Goal: Ask a question: Seek information or help from site administrators or community

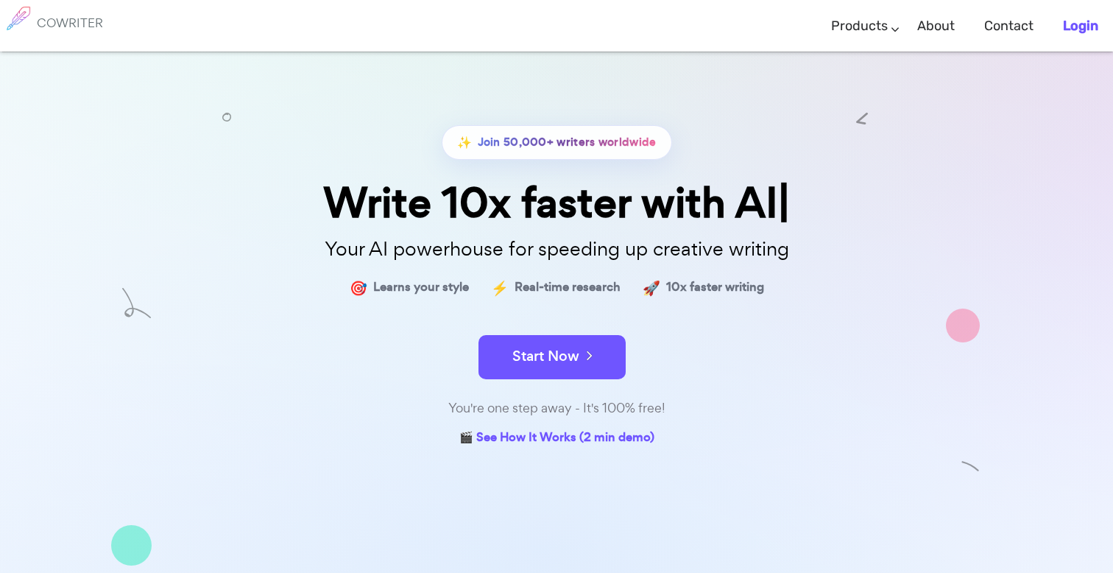
click at [1065, 24] on b "Login" at bounding box center [1080, 26] width 35 height 16
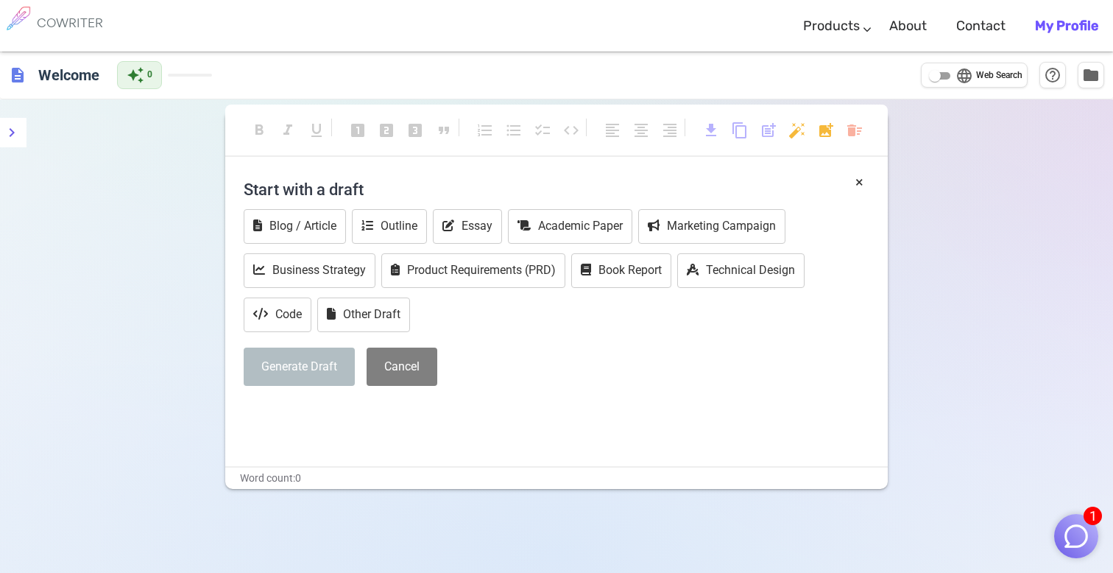
click at [1086, 31] on b "My Profile" at bounding box center [1066, 26] width 63 height 16
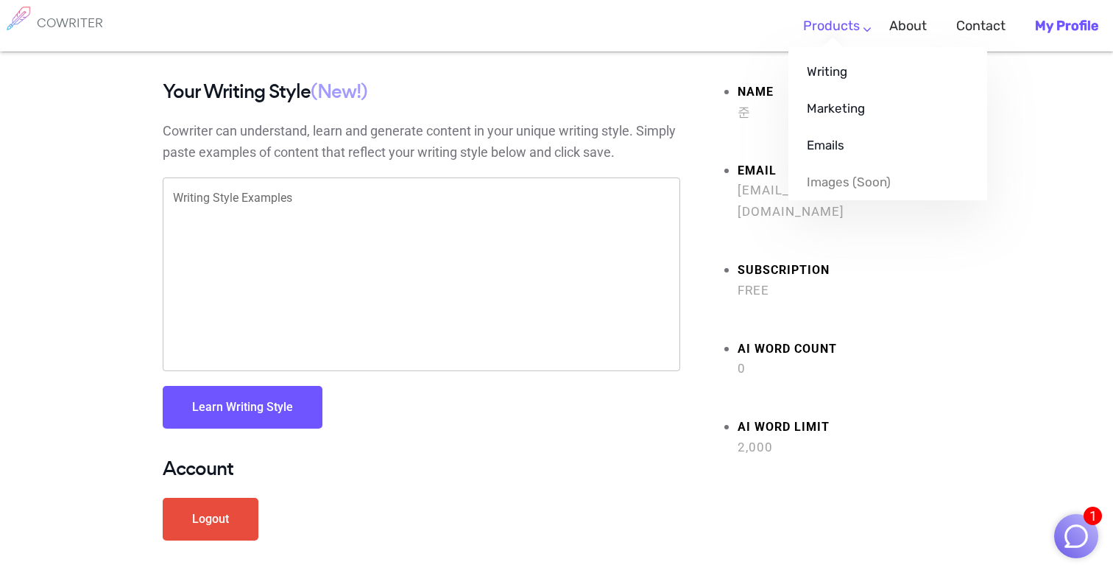
click at [858, 30] on li "Products Writing Marketing Emails Images (soon)" at bounding box center [832, 25] width 86 height 43
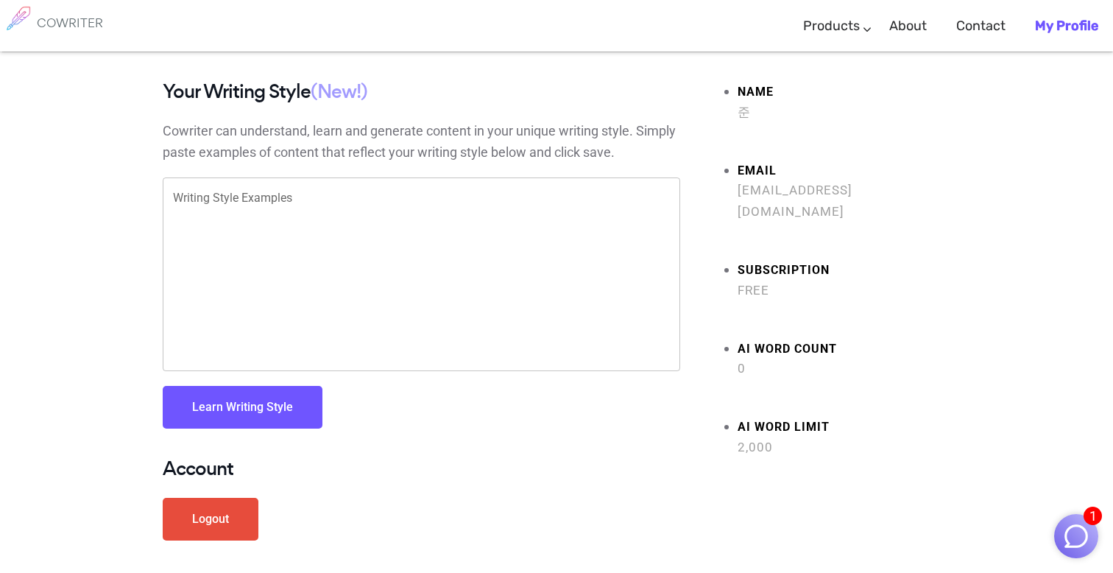
click at [1038, 190] on div "Your Writing Style (New!) Cowriter can understand, learn and generate content i…" at bounding box center [556, 323] width 1113 height 485
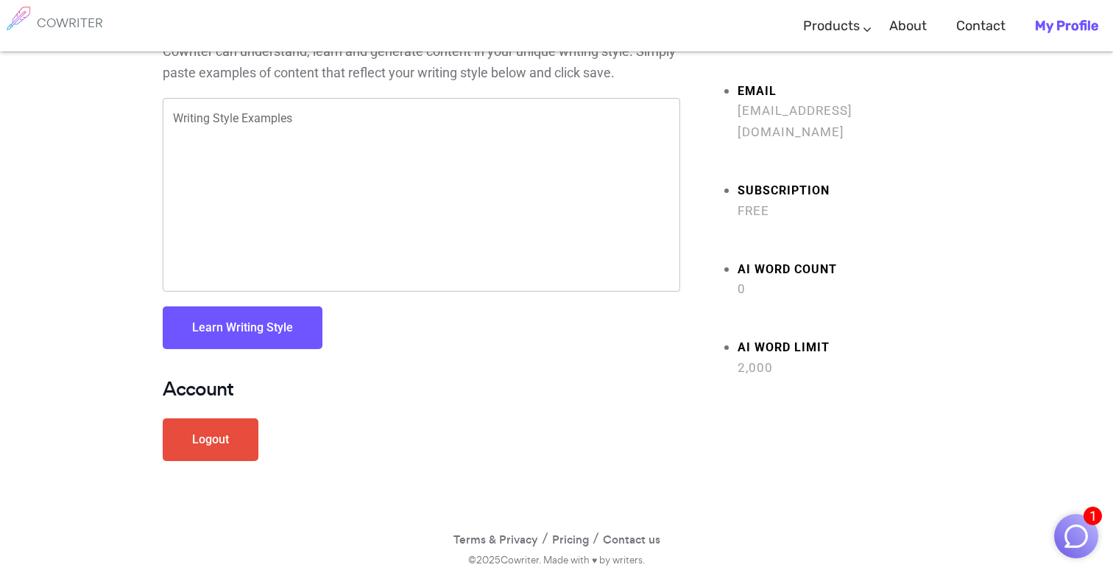
scroll to position [-12, 0]
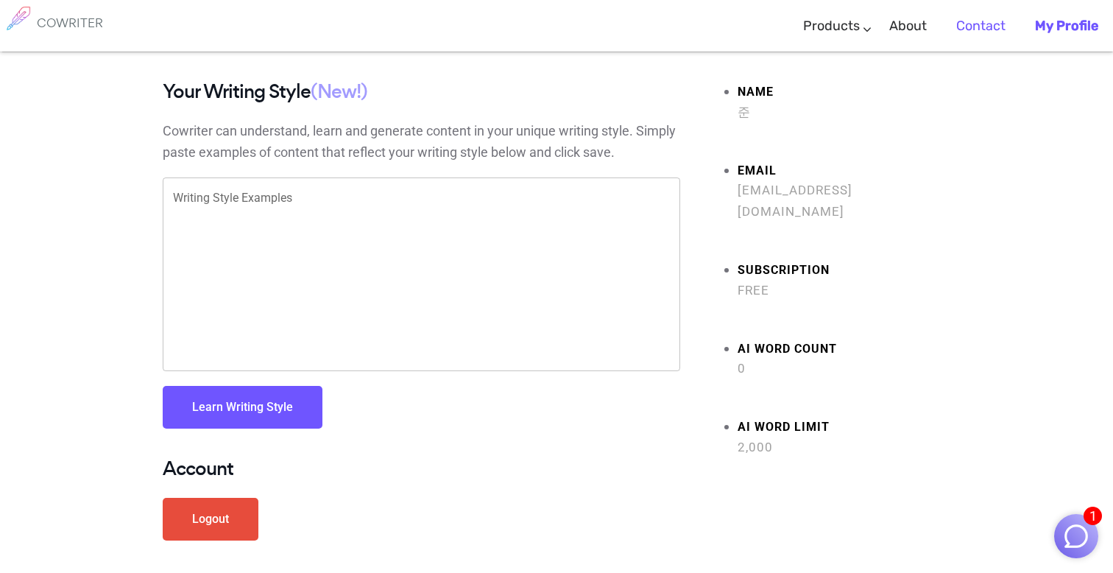
click at [991, 21] on link "Contact" at bounding box center [981, 25] width 49 height 43
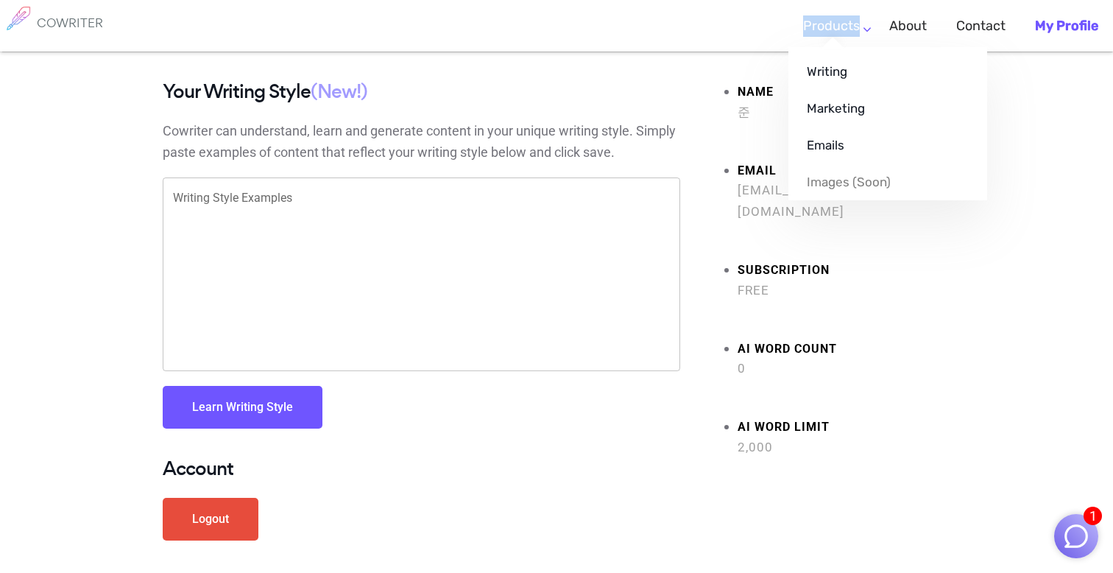
click at [868, 29] on li "Products Writing Marketing Emails Images (soon)" at bounding box center [832, 25] width 86 height 43
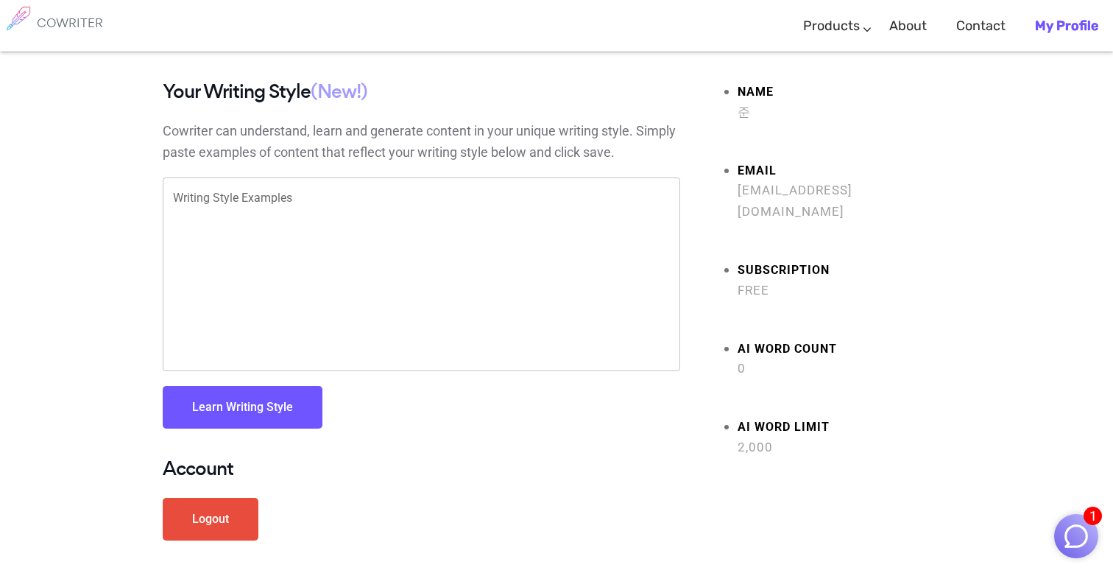
click at [770, 260] on strong "Subscription" at bounding box center [844, 270] width 213 height 21
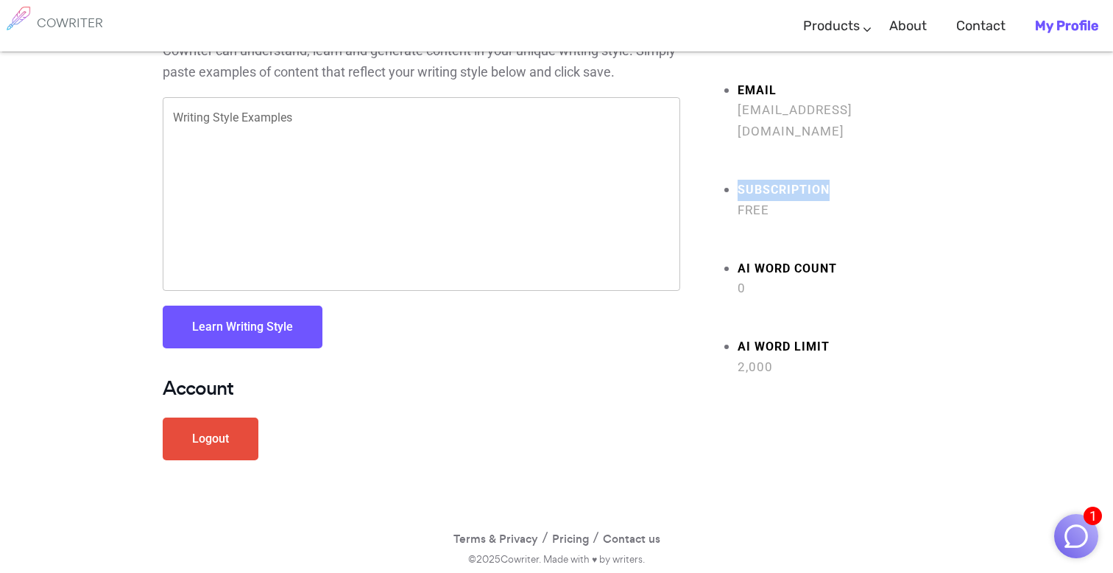
scroll to position [80, 0]
click at [294, 413] on div "Account Logout" at bounding box center [422, 427] width 518 height 97
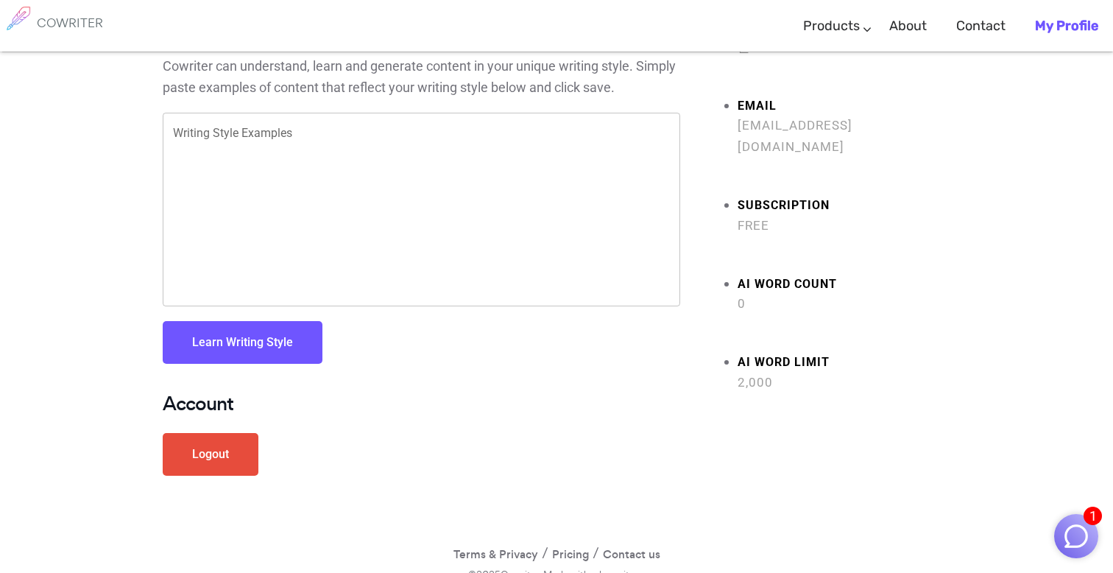
scroll to position [63, 0]
click at [1079, 535] on img "button" at bounding box center [1077, 536] width 28 height 28
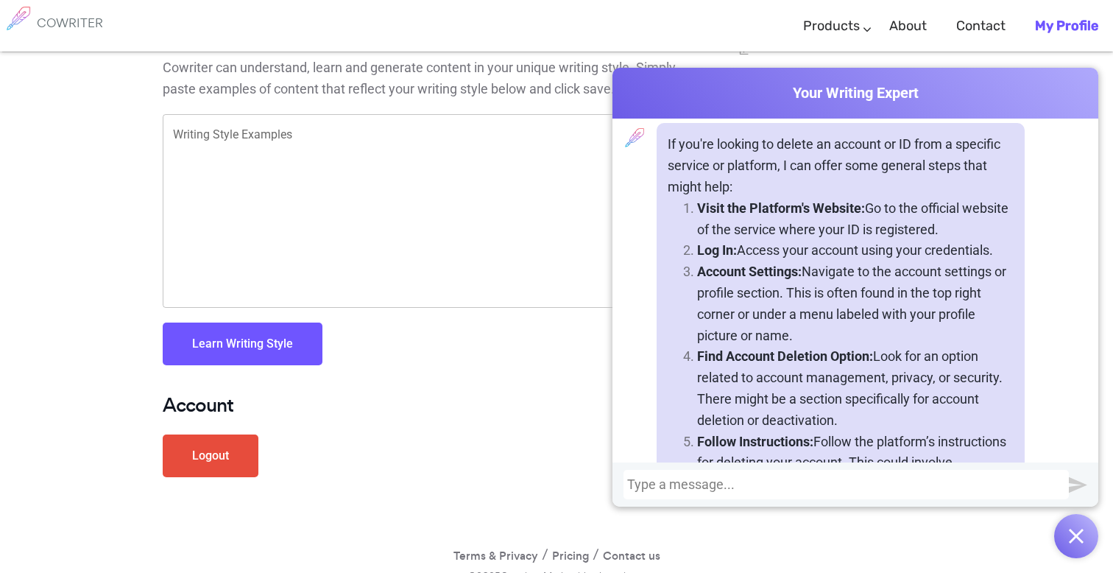
scroll to position [158, 0]
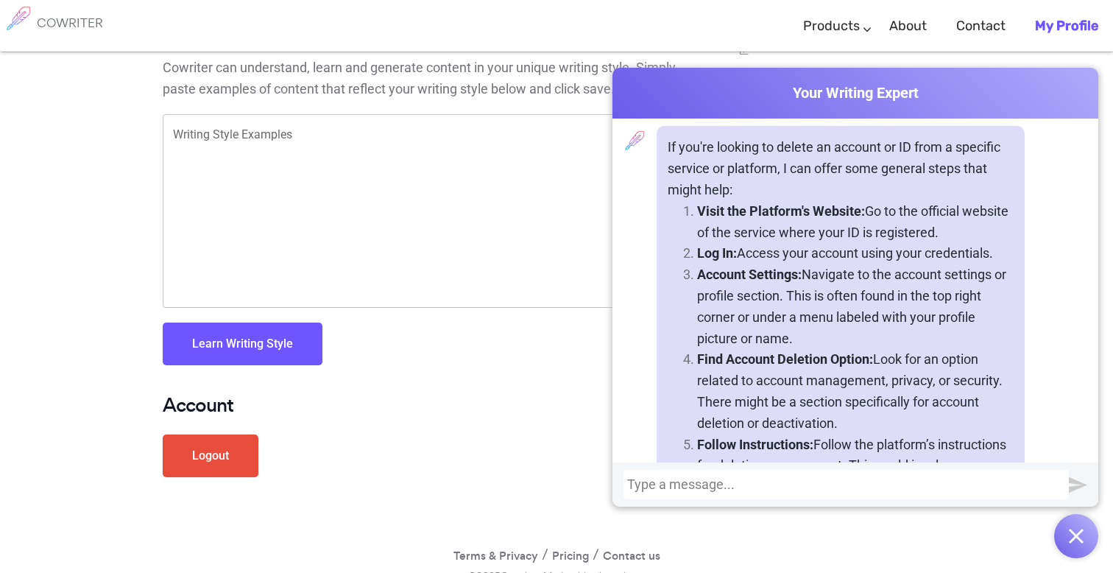
click at [770, 216] on p "Visit the Platform's Website: Go to the official website of the service where y…" at bounding box center [855, 222] width 317 height 43
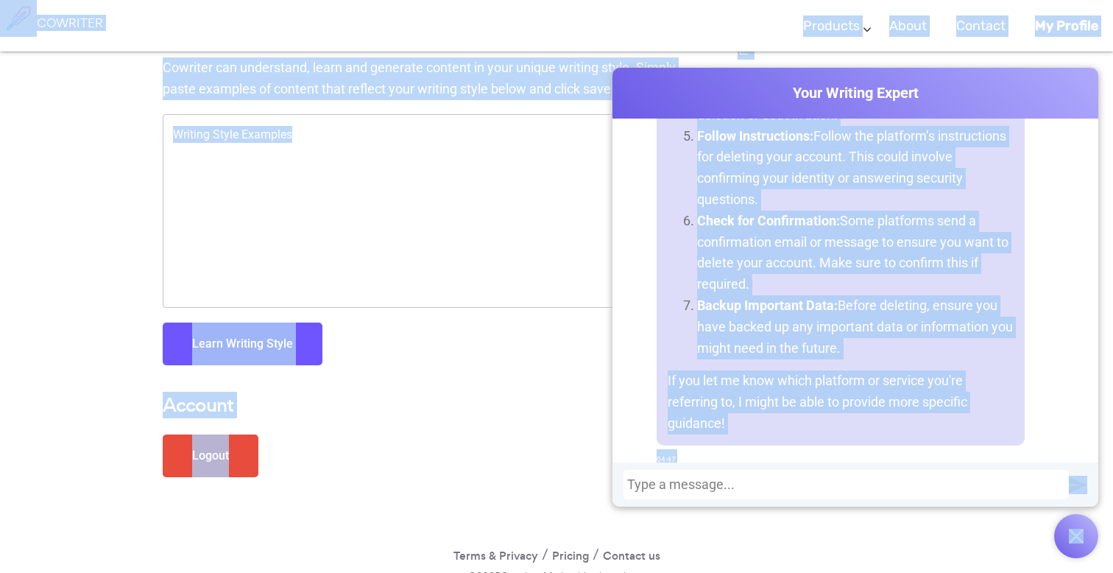
scroll to position [80, 0]
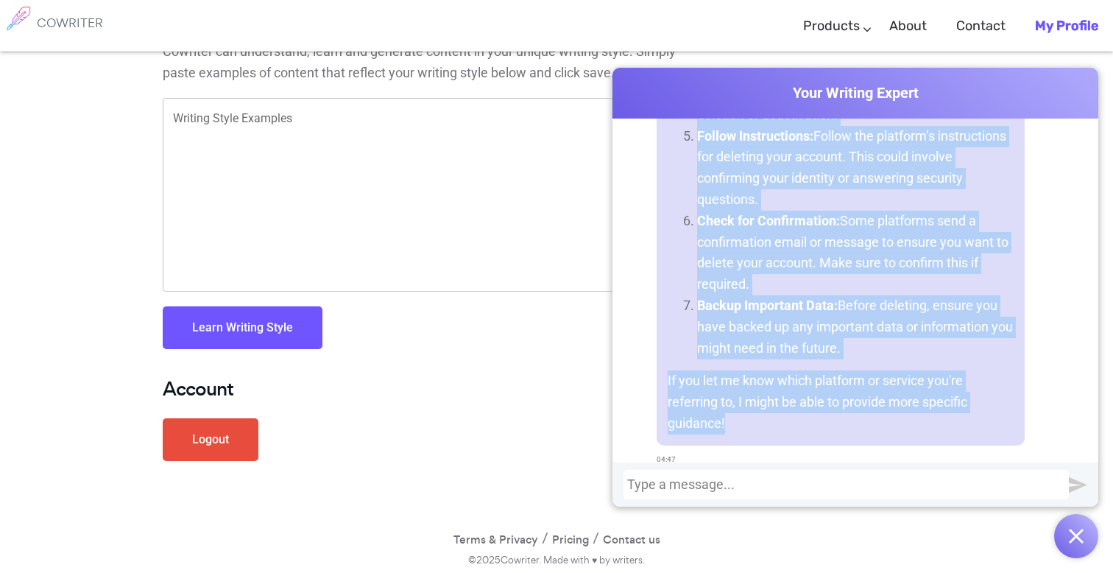
drag, startPoint x: 666, startPoint y: 138, endPoint x: 854, endPoint y: 440, distance: 355.3
click at [854, 440] on div "If you're looking to delete an account or ID from a specific service or platfor…" at bounding box center [841, 143] width 368 height 652
copy div "Lo ips'do sitamet co adipis el seddoei te IN utla e dolorema aliquae ad minimve…"
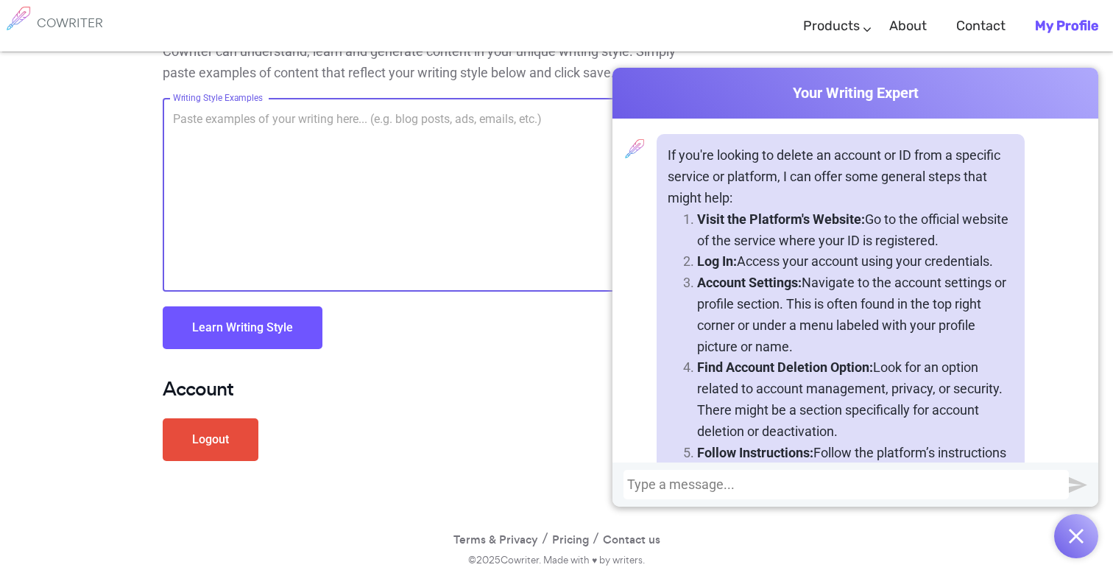
click at [532, 261] on textarea "Writing Style Examples" at bounding box center [421, 194] width 497 height 169
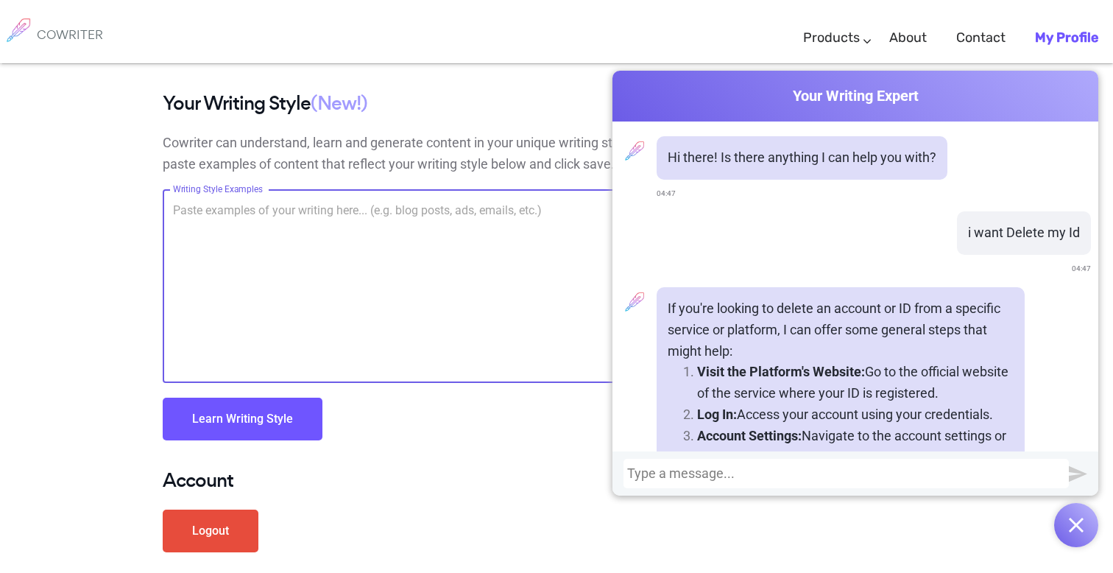
scroll to position [432, 0]
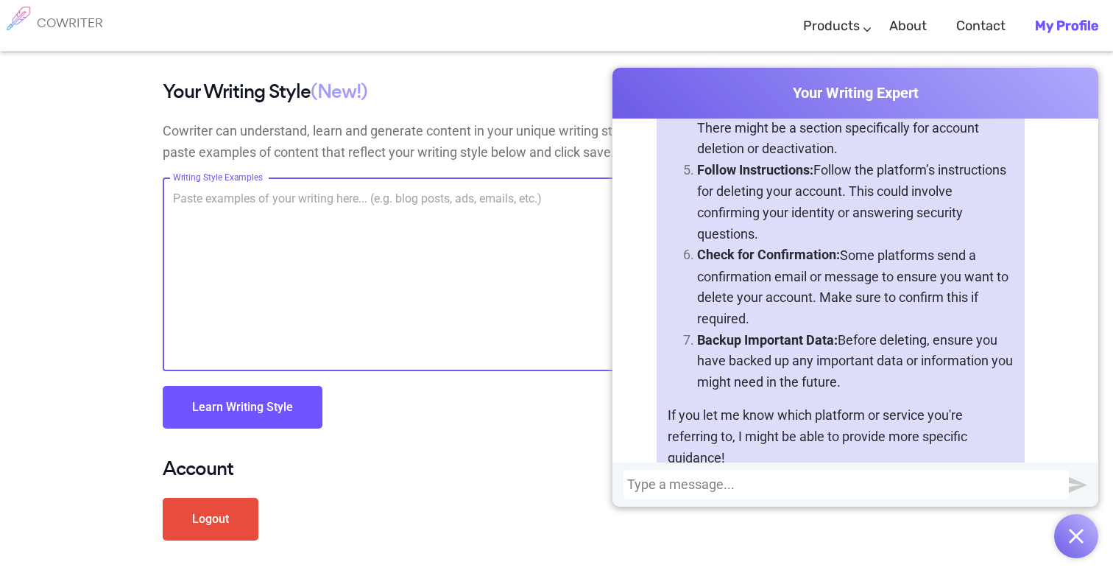
click at [555, 169] on div "Your Writing Style (New!) Cowriter can understand, learn and generate content i…" at bounding box center [422, 269] width 518 height 377
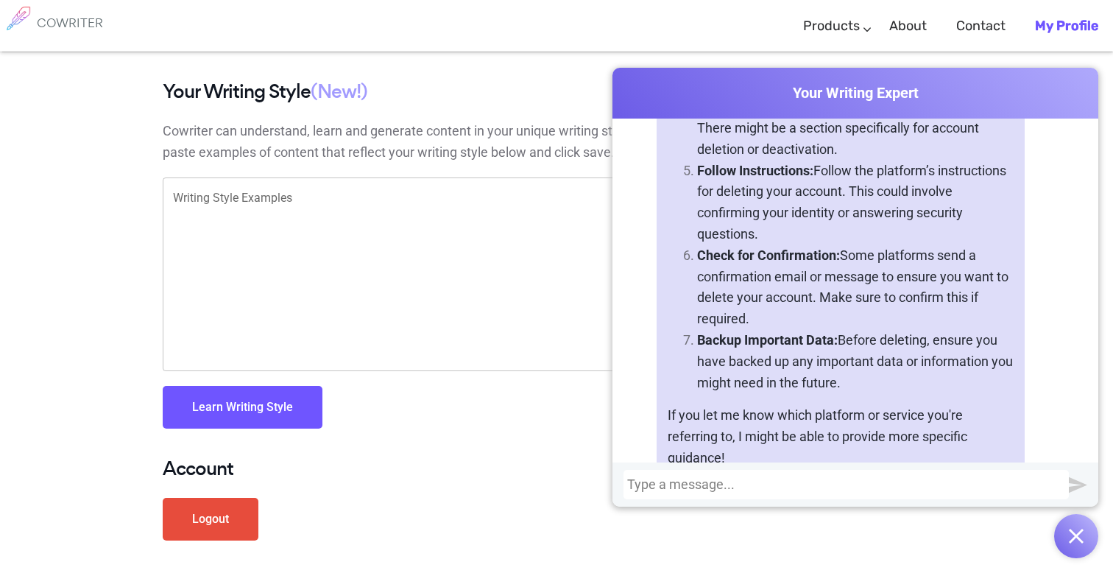
click at [1078, 535] on img "button" at bounding box center [1076, 536] width 15 height 15
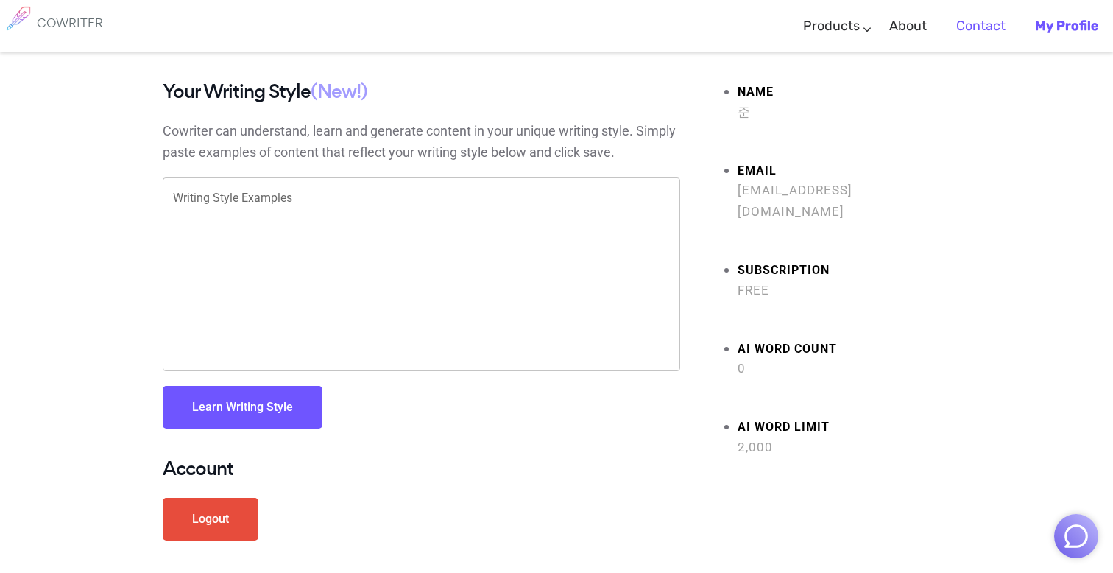
scroll to position [0, 0]
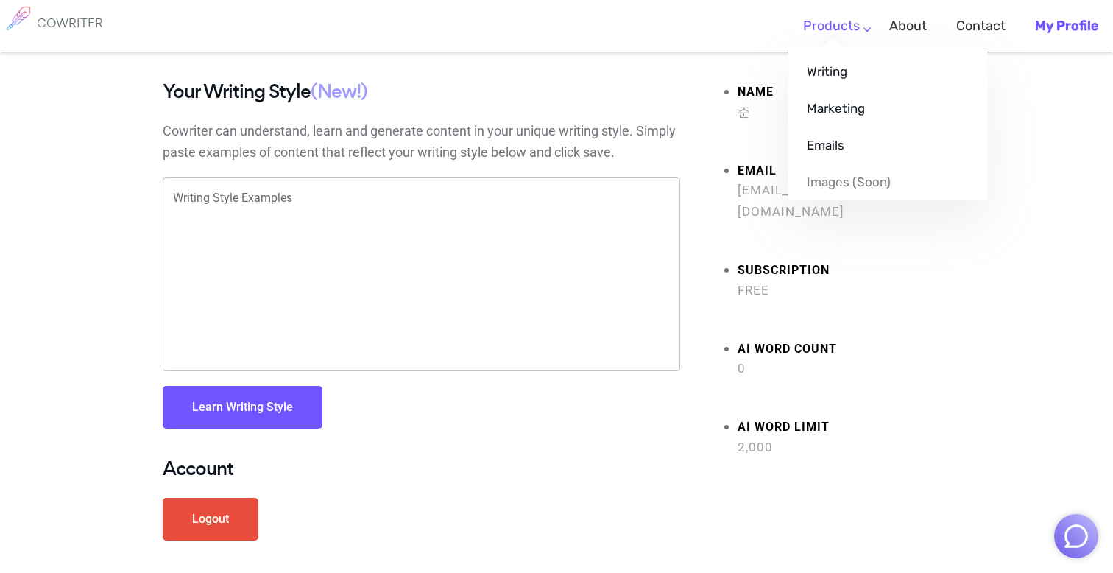
click at [846, 15] on link "Products" at bounding box center [831, 25] width 57 height 43
click at [834, 64] on link "Writing" at bounding box center [888, 71] width 199 height 37
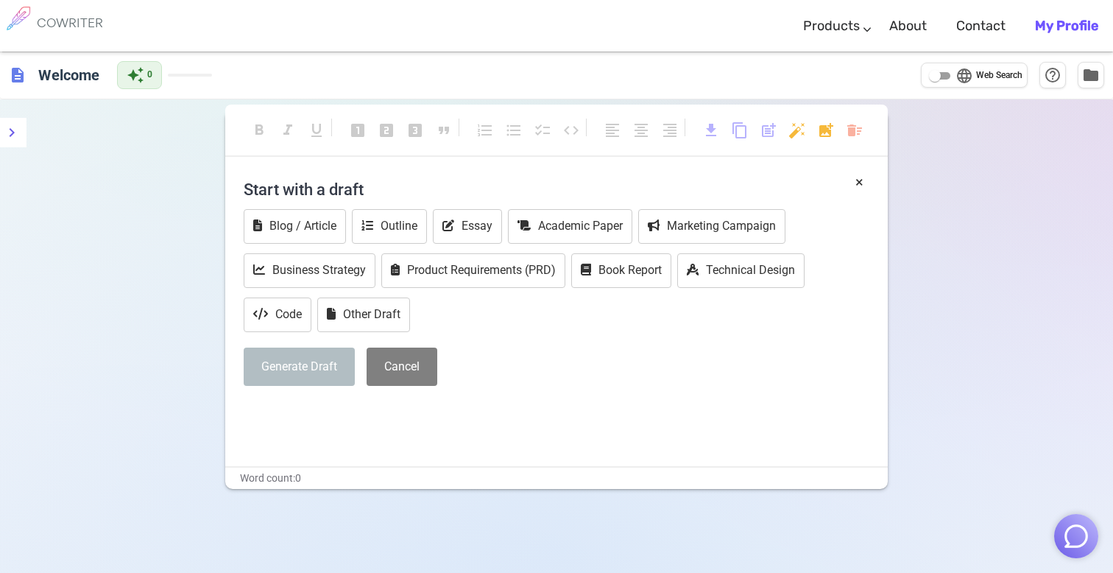
click at [53, 21] on h6 "COWRITER" at bounding box center [70, 22] width 66 height 13
click at [28, 18] on img at bounding box center [18, 18] width 37 height 37
click at [9, 7] on img at bounding box center [18, 18] width 37 height 37
click at [9, 10] on img at bounding box center [18, 18] width 37 height 37
click at [12, 122] on button "menu" at bounding box center [11, 132] width 29 height 29
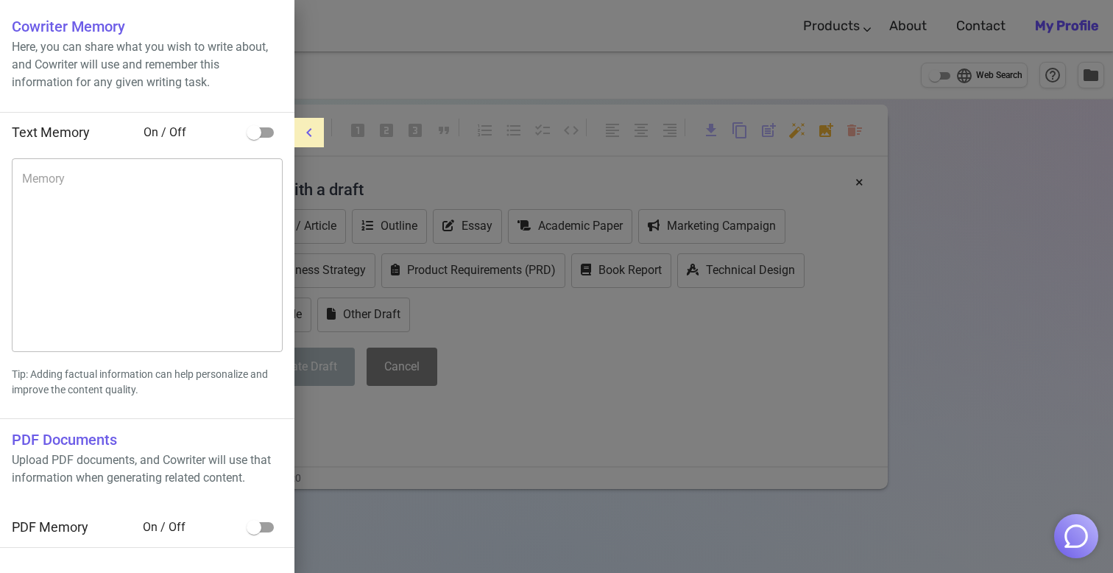
click at [304, 133] on icon "menu" at bounding box center [309, 133] width 18 height 18
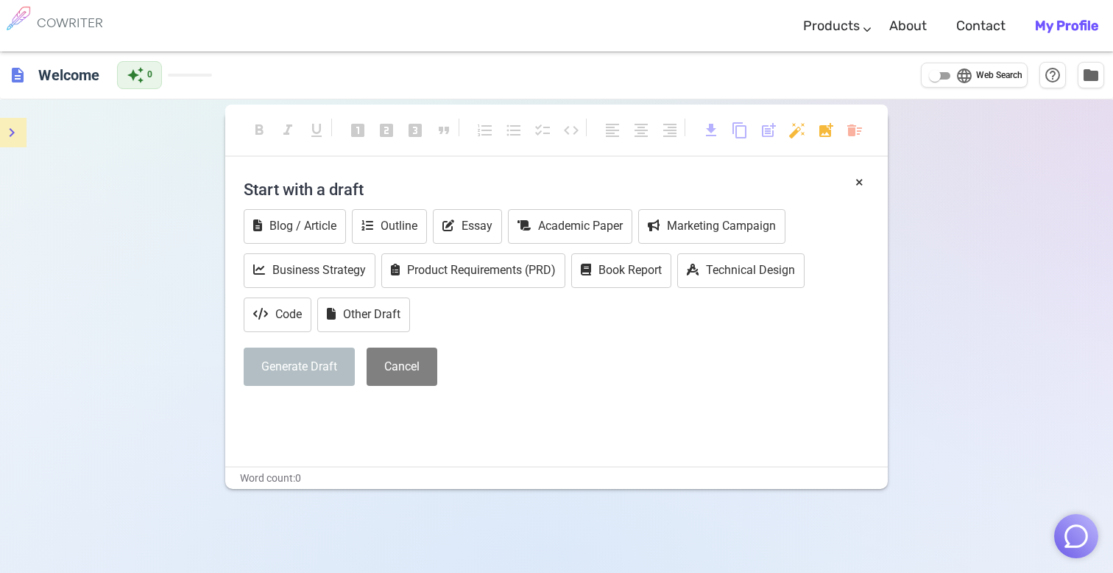
click at [1045, 17] on link "My Profile" at bounding box center [1066, 25] width 63 height 43
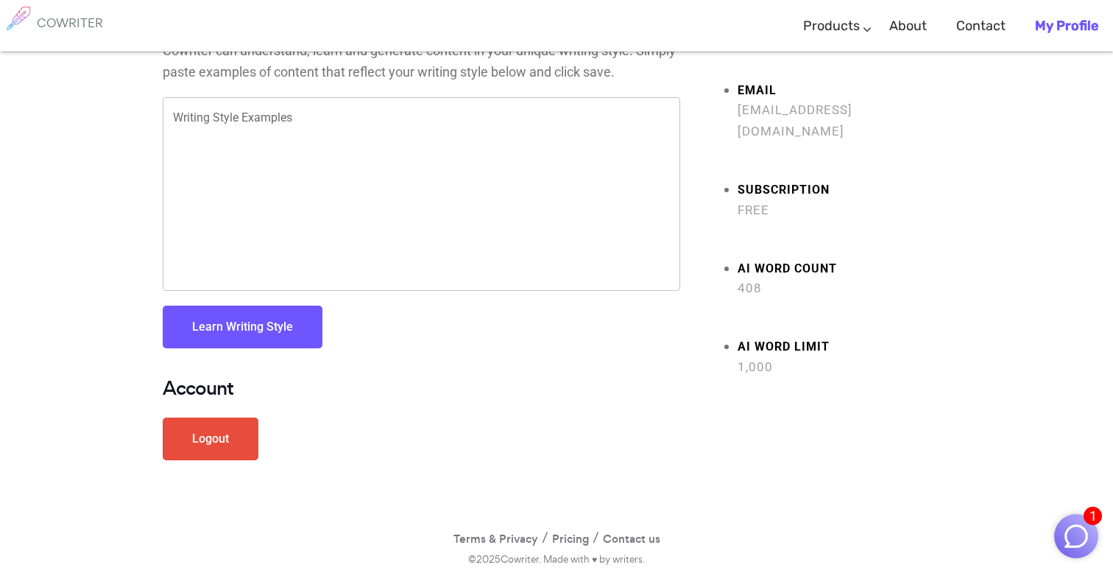
scroll to position [80, 0]
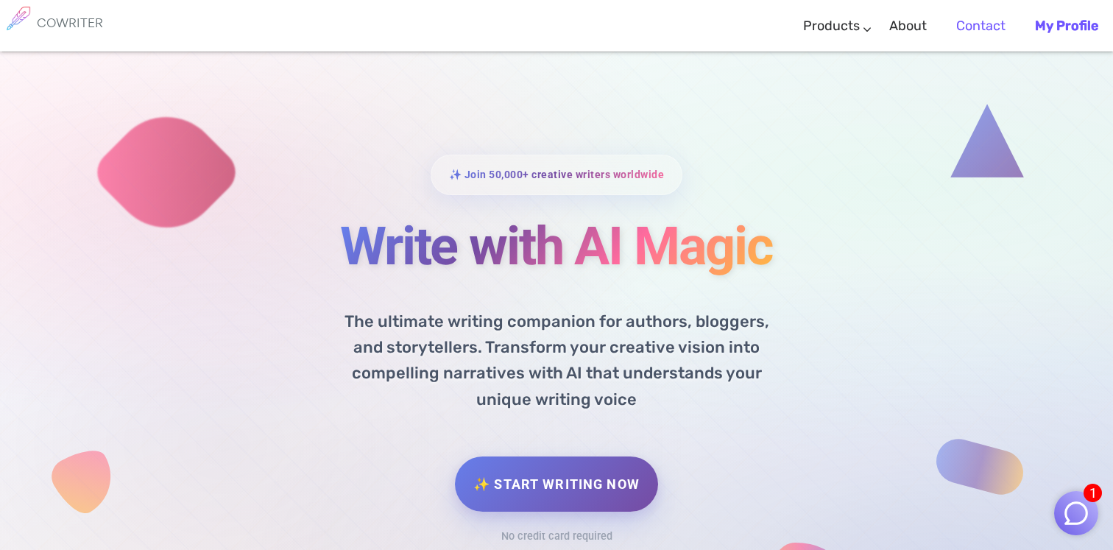
click at [1003, 21] on link "Contact" at bounding box center [981, 25] width 49 height 43
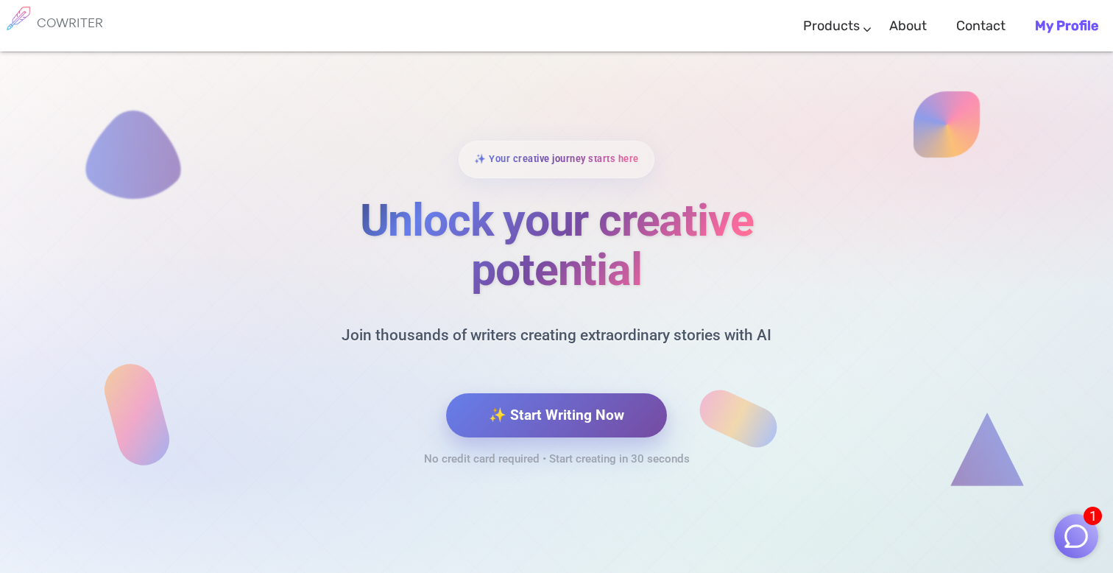
scroll to position [6207, 0]
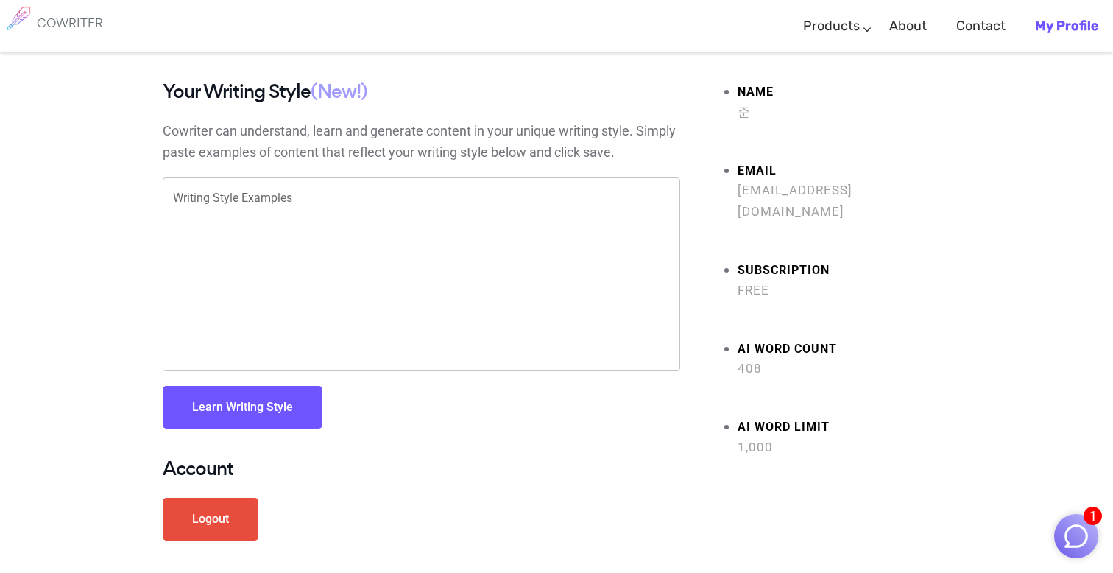
click at [1068, 529] on img "button" at bounding box center [1077, 536] width 28 height 28
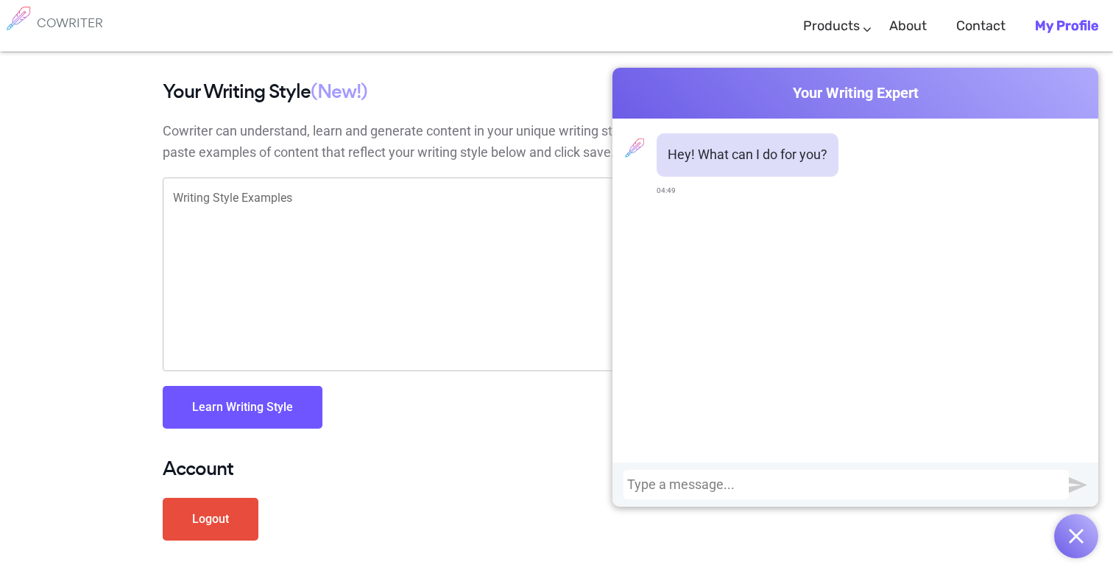
click at [952, 437] on div "Hey! What can I do for you? 04:49" at bounding box center [856, 291] width 486 height 344
click at [925, 493] on div at bounding box center [847, 484] width 446 height 29
click at [934, 481] on div at bounding box center [846, 484] width 438 height 15
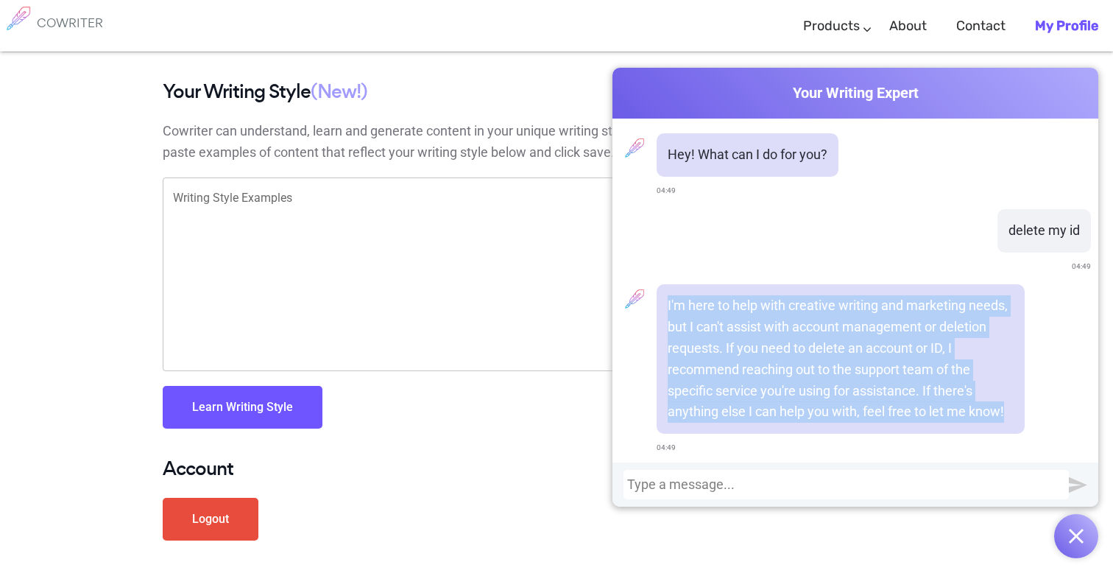
drag, startPoint x: 664, startPoint y: 298, endPoint x: 1010, endPoint y: 418, distance: 366.6
click at [1010, 418] on div "I'm here to help with creative writing and marketing needs, but I can't assist …" at bounding box center [841, 358] width 368 height 149
copy p "I'm here to help with creative writing and marketing needs, but I can't assist …"
click at [1076, 531] on img "button" at bounding box center [1076, 536] width 15 height 15
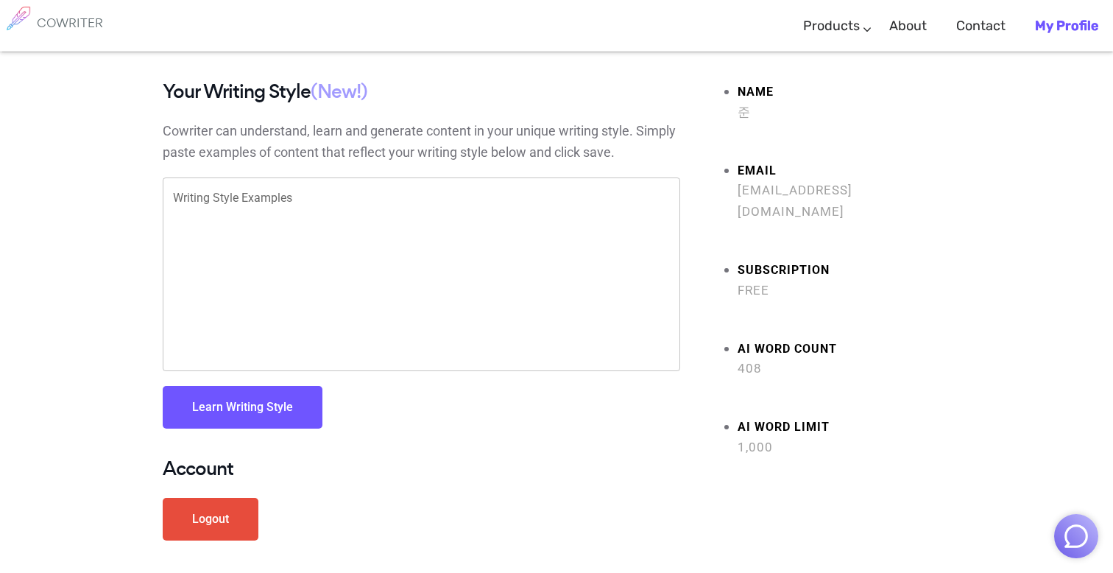
click at [1077, 529] on img "button" at bounding box center [1077, 536] width 28 height 28
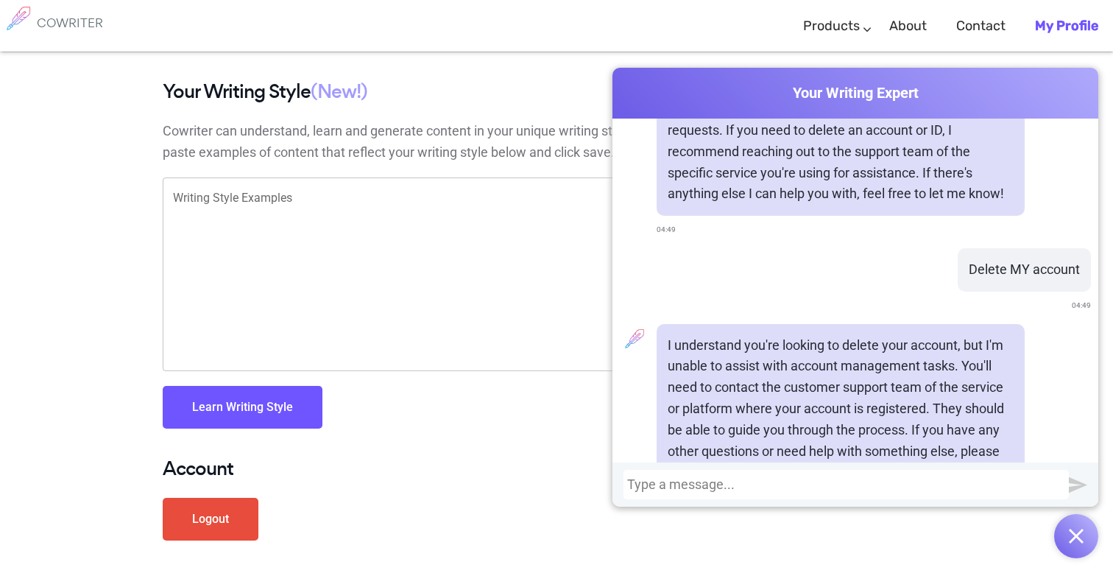
scroll to position [270, 0]
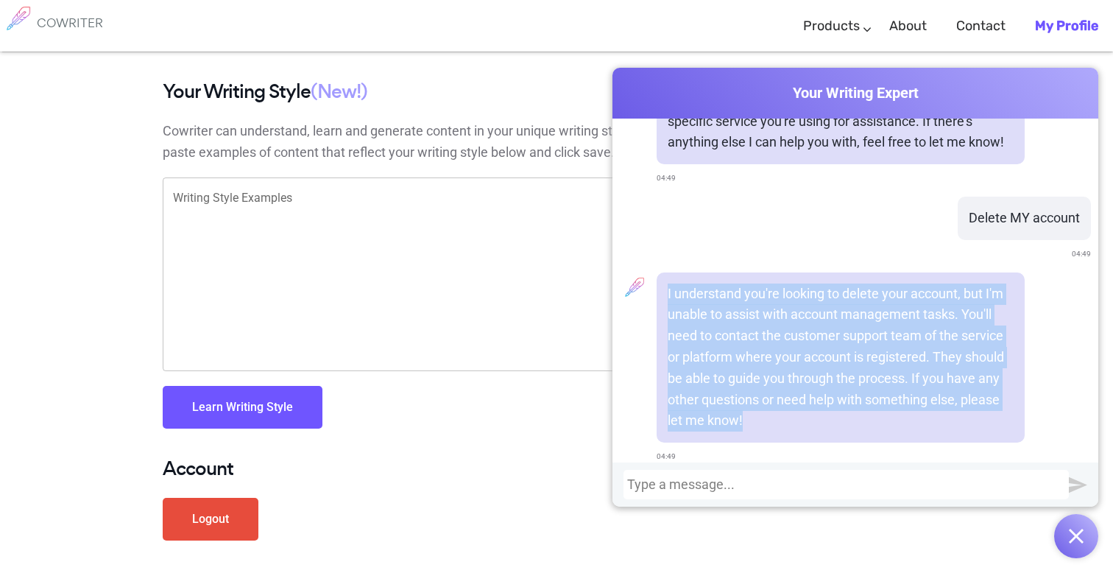
drag, startPoint x: 665, startPoint y: 285, endPoint x: 804, endPoint y: 426, distance: 198.4
click at [804, 426] on div "I understand you're looking to delete your account, but I'm unable to assist wi…" at bounding box center [841, 357] width 368 height 171
copy p "I understand you're looking to delete your account, but I'm unable to assist wi…"
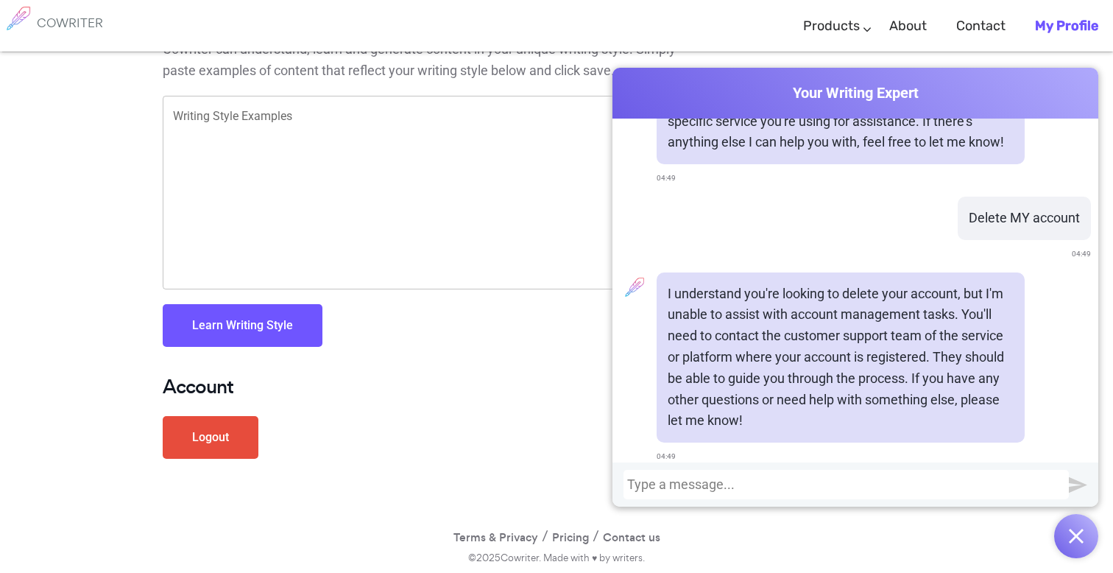
click at [566, 312] on div "Learn Writing Style" at bounding box center [422, 317] width 518 height 57
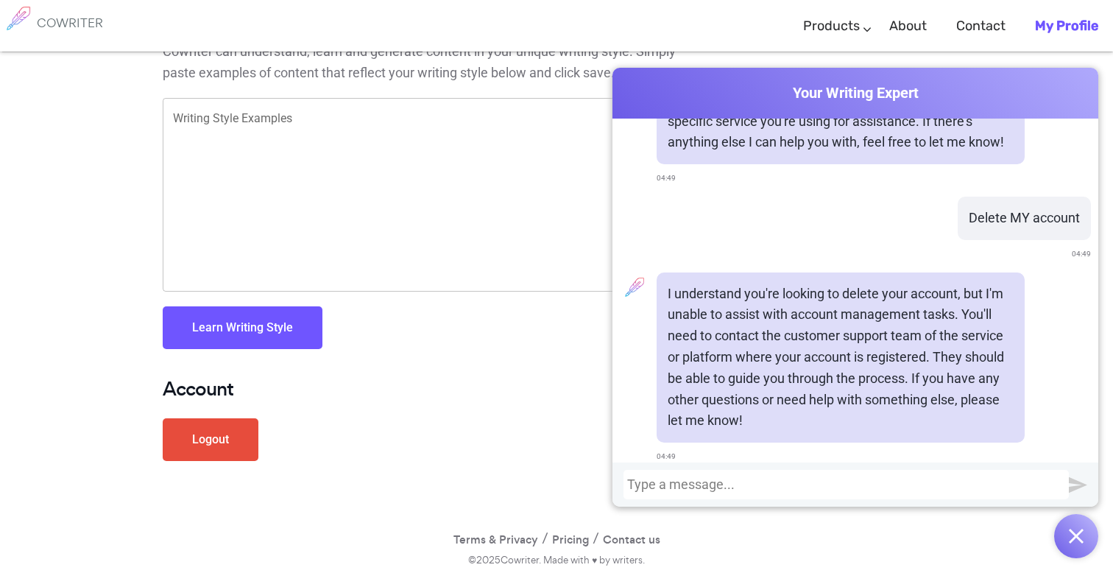
click at [614, 540] on div "Cowriter Your Writing Expert Hey! What can I do for you? 04:49 delete my id 04:…" at bounding box center [856, 313] width 486 height 490
click at [617, 535] on div "Cowriter Your Writing Expert Hey! What can I do for you? 04:49 delete my id 04:…" at bounding box center [856, 313] width 486 height 490
click at [640, 536] on div "Cowriter Your Writing Expert Hey! What can I do for you? 04:49 delete my id 04:…" at bounding box center [856, 313] width 486 height 490
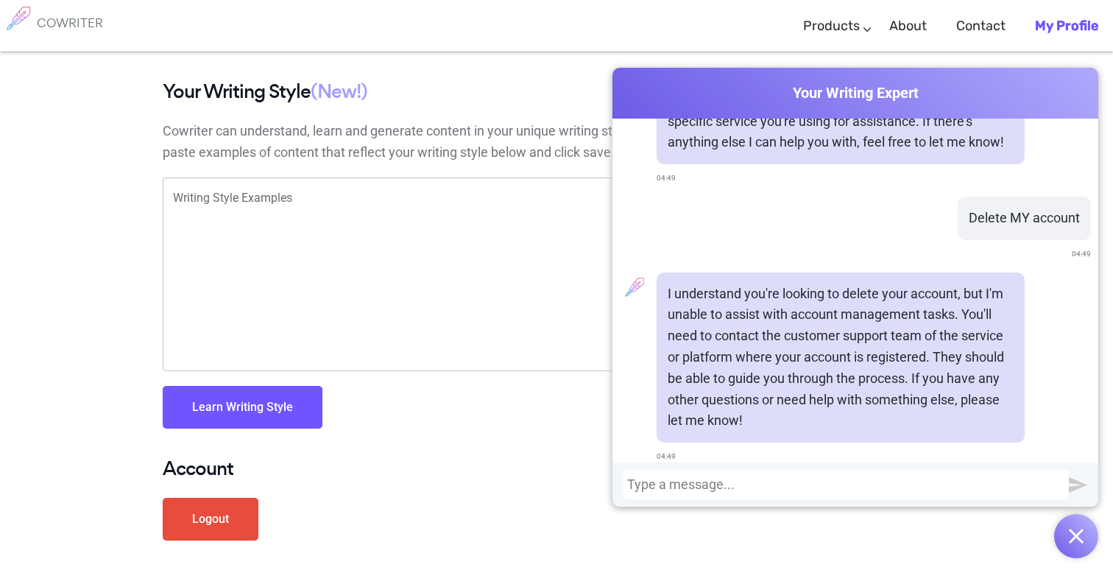
scroll to position [0, 0]
